Goal: Transaction & Acquisition: Book appointment/travel/reservation

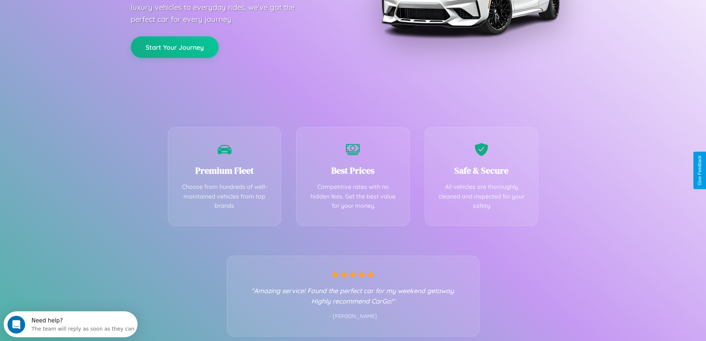
scroll to position [146, 0]
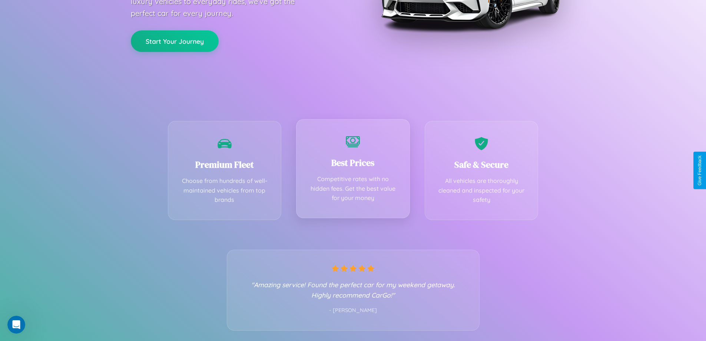
click at [353, 170] on div "Best Prices Competitive rates with no hidden fees. Get the best value for your …" at bounding box center [353, 168] width 114 height 99
click at [175, 40] on button "Start Your Journey" at bounding box center [175, 40] width 88 height 21
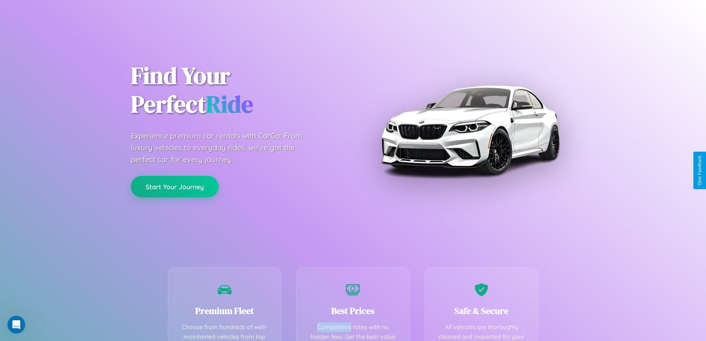
select select "*"
select select "**"
select select "****"
select select "*"
select select "**"
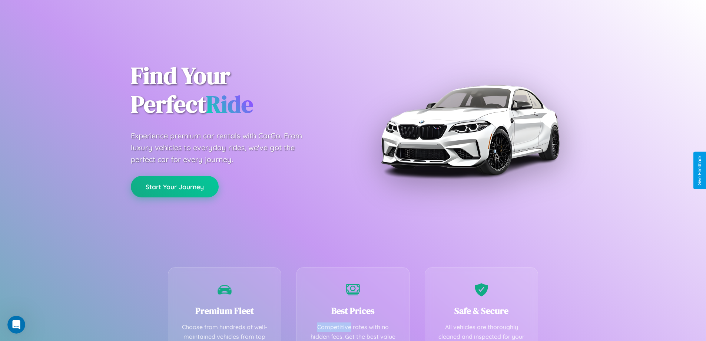
select select "****"
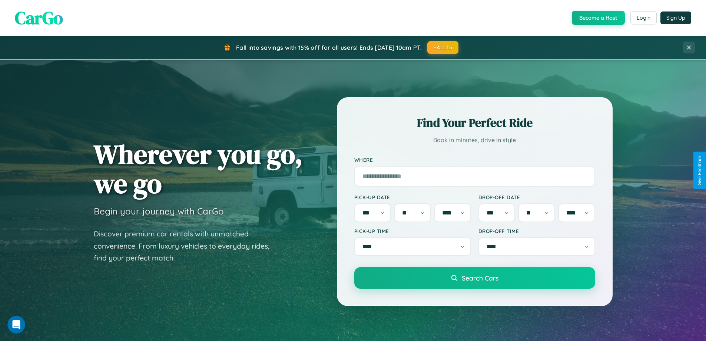
scroll to position [319, 0]
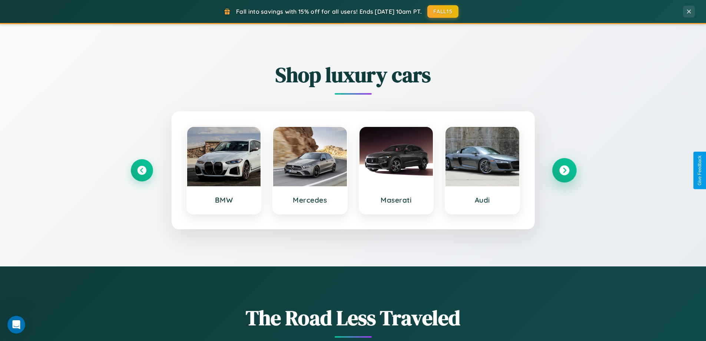
click at [564, 170] on icon at bounding box center [564, 170] width 10 height 10
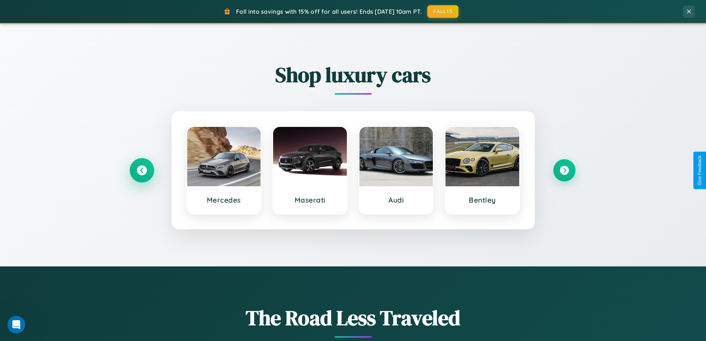
click at [142, 170] on icon at bounding box center [142, 170] width 10 height 10
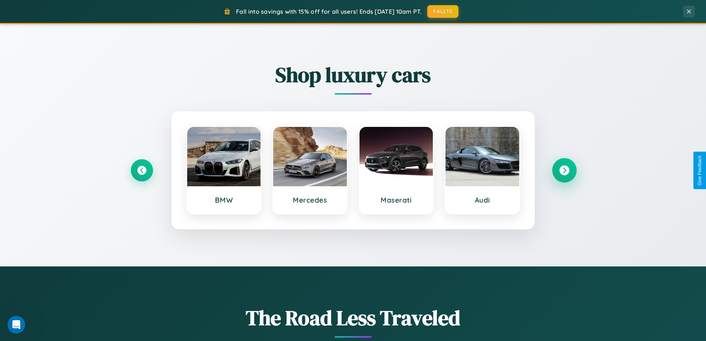
click at [564, 170] on icon at bounding box center [564, 170] width 10 height 10
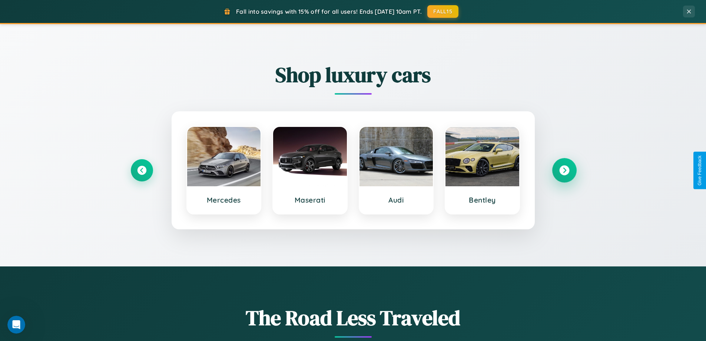
click at [564, 170] on icon at bounding box center [564, 170] width 10 height 10
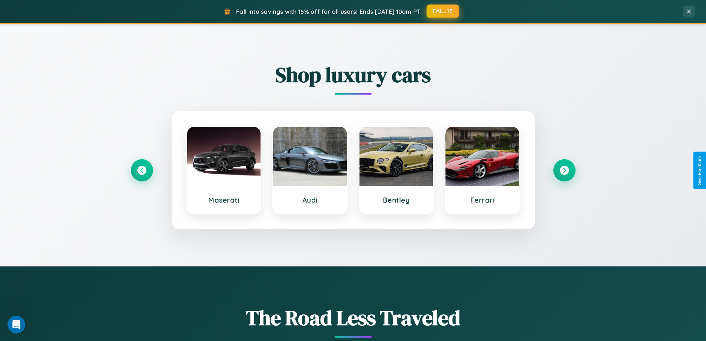
click at [443, 11] on button "FALL15" at bounding box center [443, 10] width 33 height 13
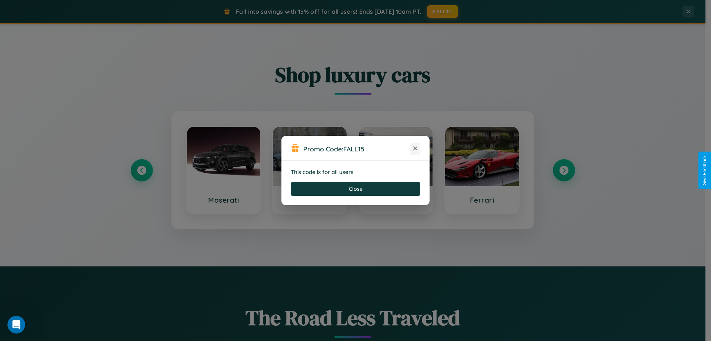
click at [415, 149] on icon at bounding box center [415, 148] width 7 height 7
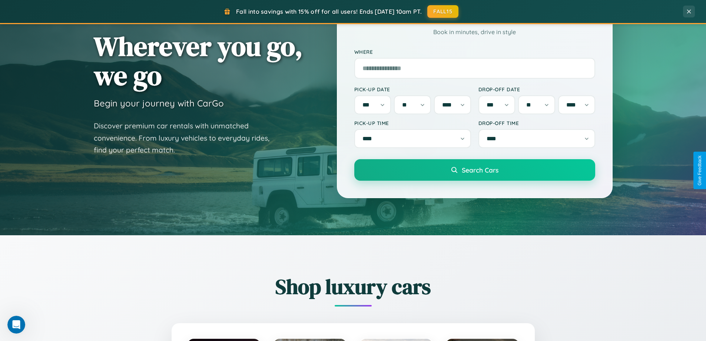
scroll to position [1353, 0]
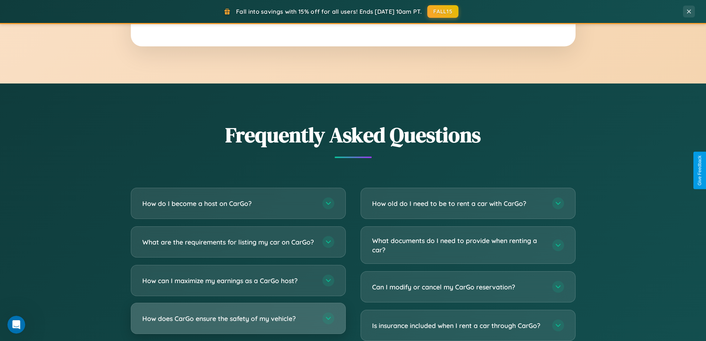
click at [238, 323] on h3 "How does CarGo ensure the safety of my vehicle?" at bounding box center [228, 317] width 173 height 9
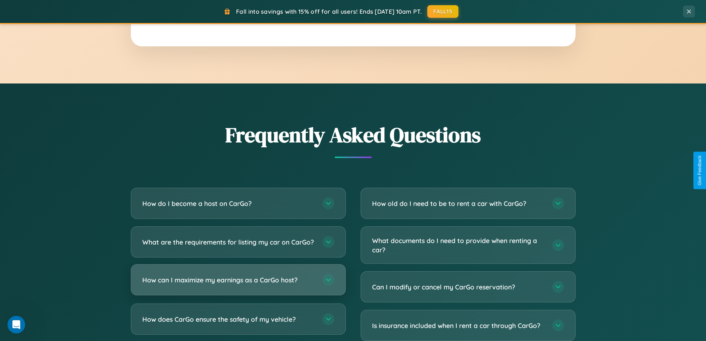
click at [238, 284] on h3 "How can I maximize my earnings as a CarGo host?" at bounding box center [228, 279] width 173 height 9
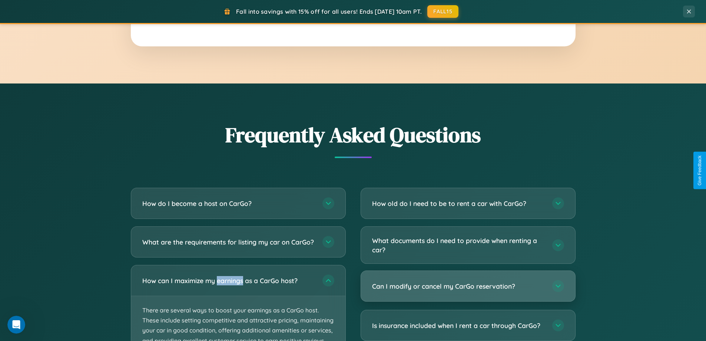
click at [468, 286] on h3 "Can I modify or cancel my CarGo reservation?" at bounding box center [458, 285] width 173 height 9
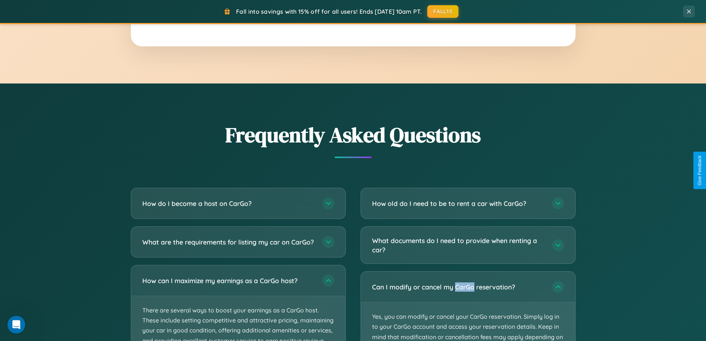
scroll to position [1422, 0]
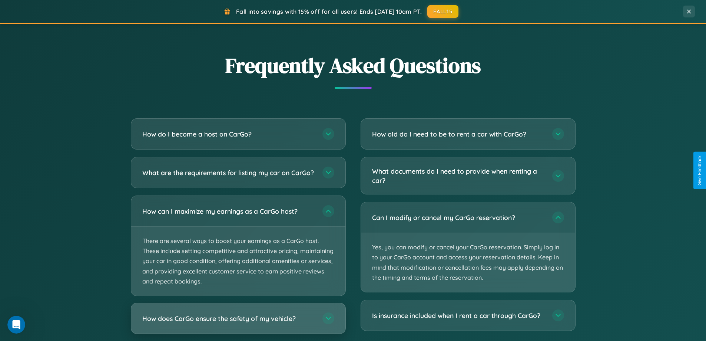
click at [238, 323] on h3 "How does CarGo ensure the safety of my vehicle?" at bounding box center [228, 317] width 173 height 9
